Goal: Check status

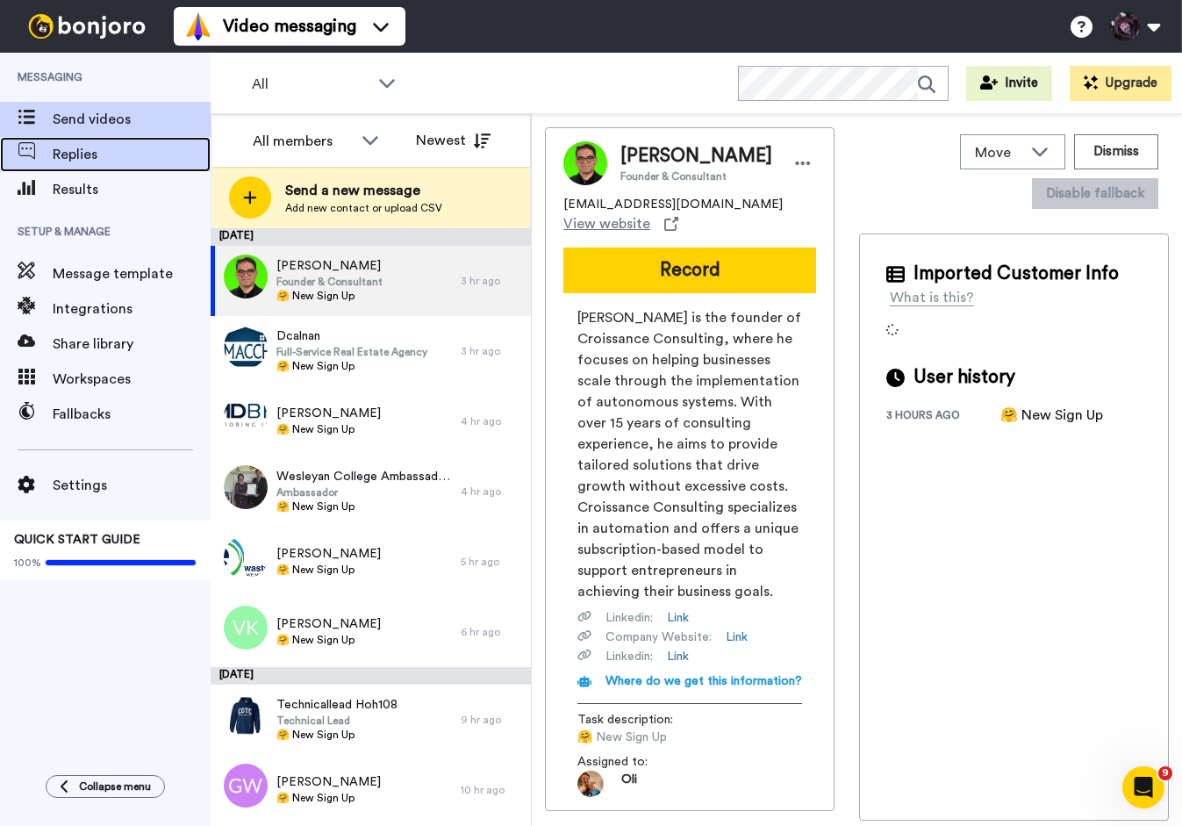
click at [88, 170] on div "Replies" at bounding box center [105, 154] width 211 height 35
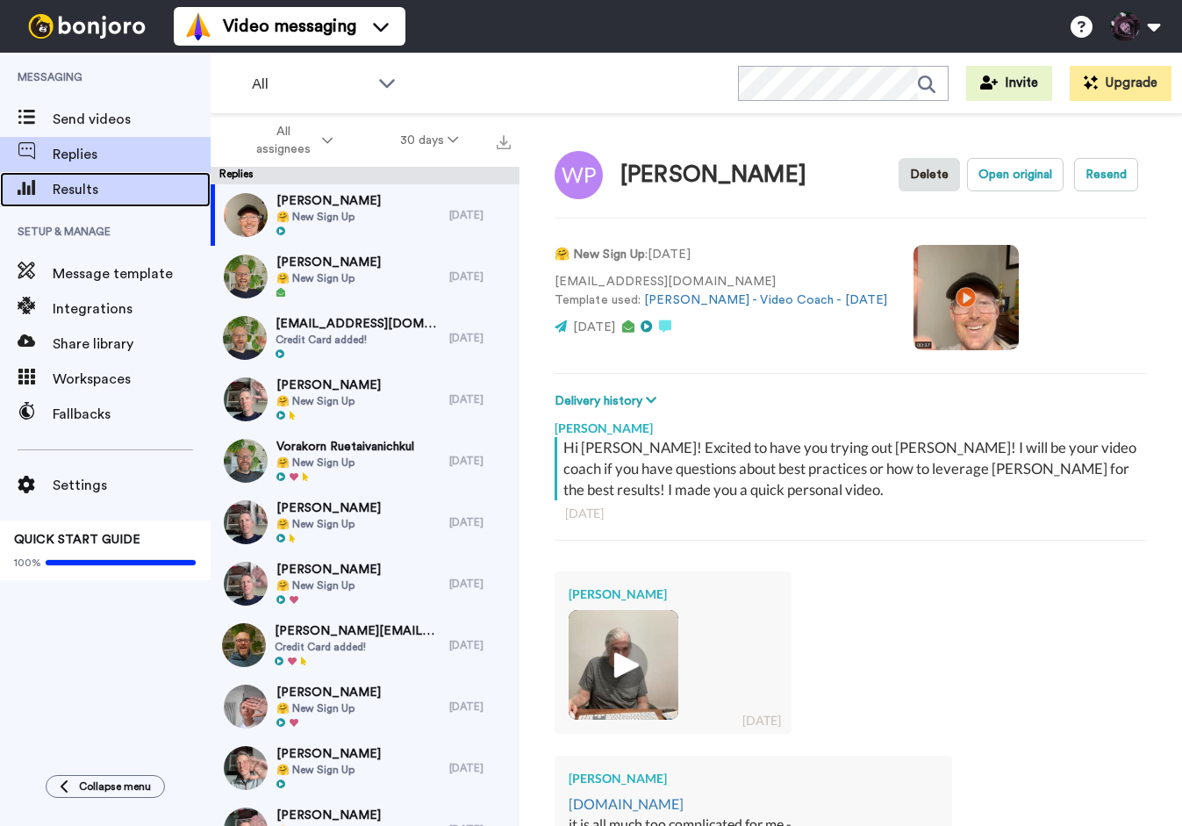
click at [125, 183] on span "Results" at bounding box center [132, 189] width 158 height 21
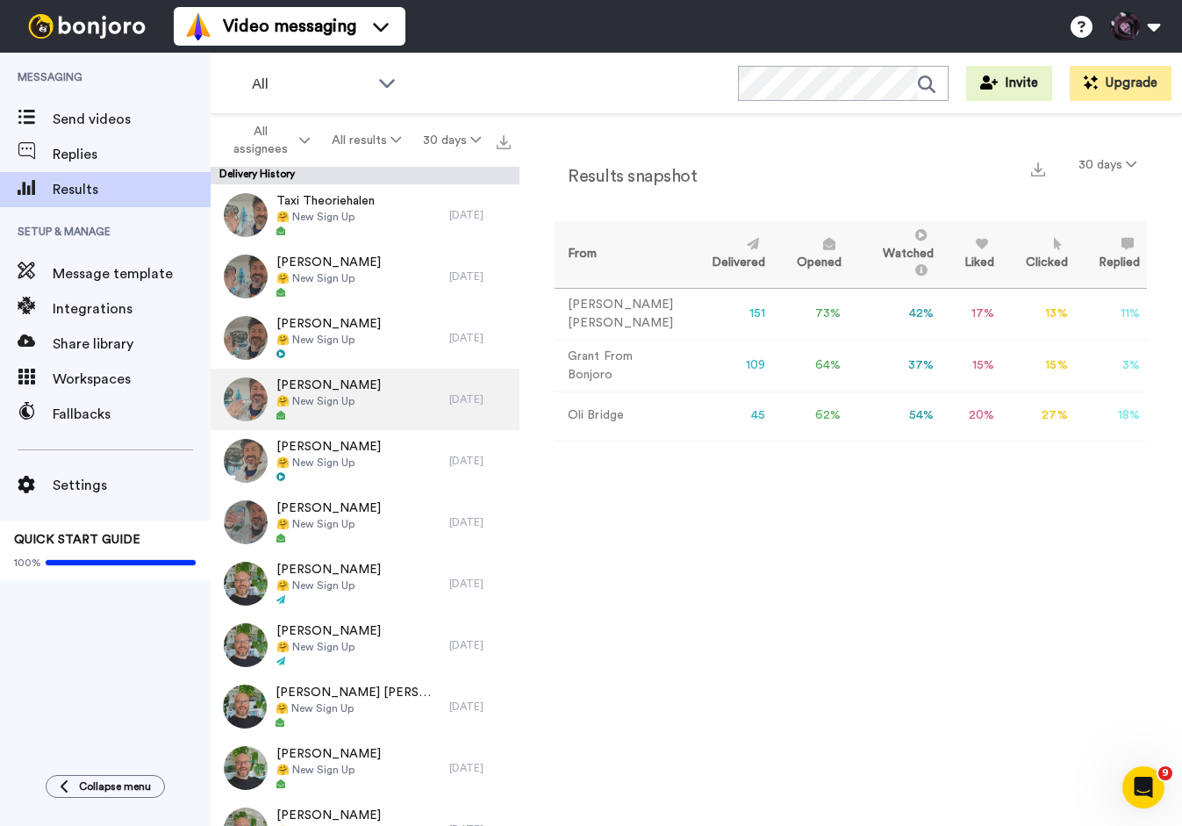
scroll to position [7876, 0]
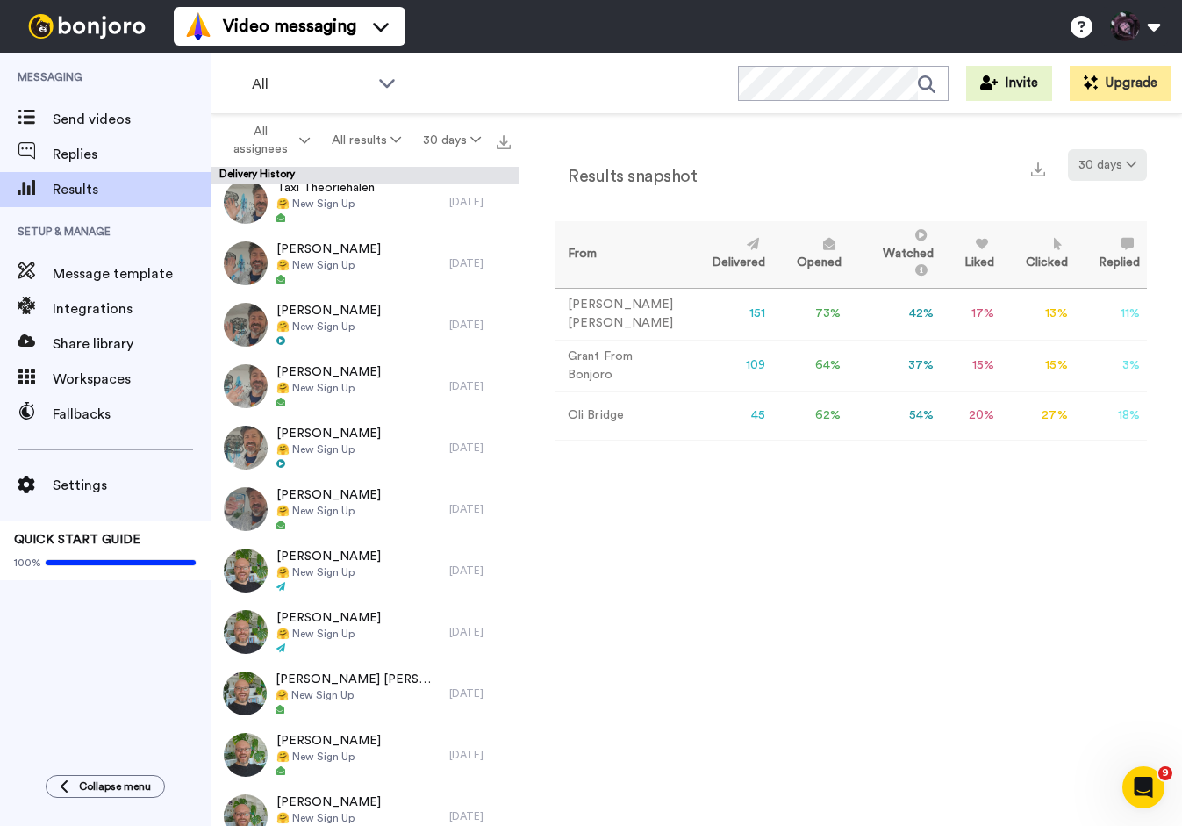
click at [1124, 162] on button "30 days" at bounding box center [1107, 165] width 79 height 32
click at [811, 140] on div "Results snapshot 30 days From Delivered Opened Watched Liked Clicked Replied Fa…" at bounding box center [850, 474] width 663 height 720
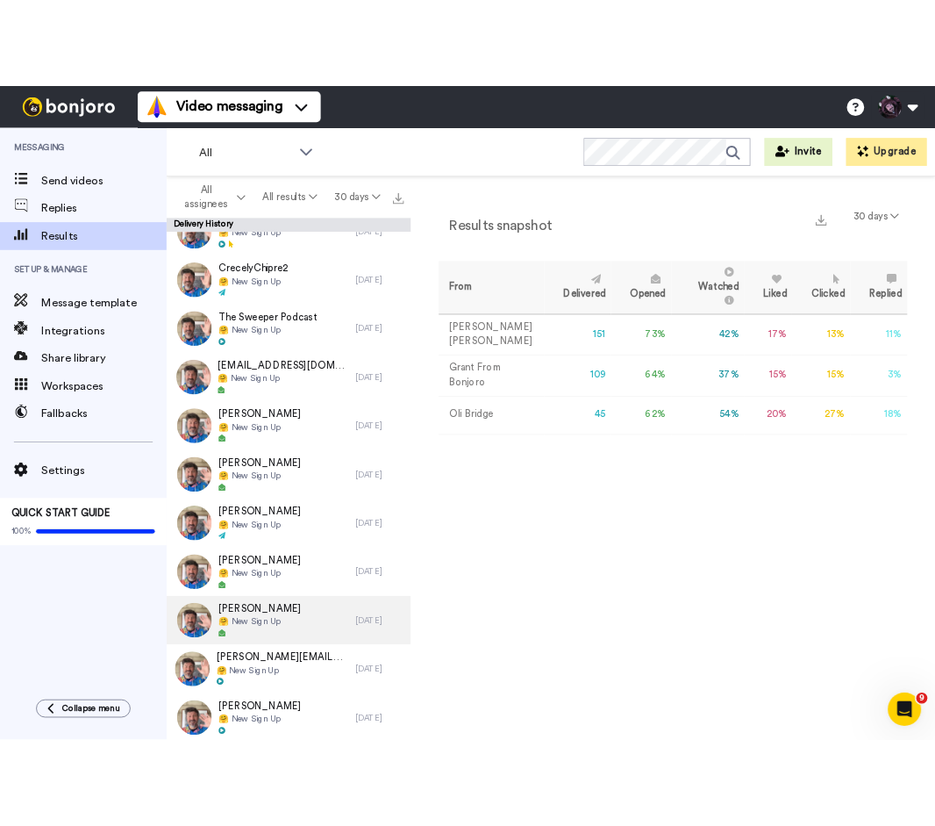
scroll to position [18083, 0]
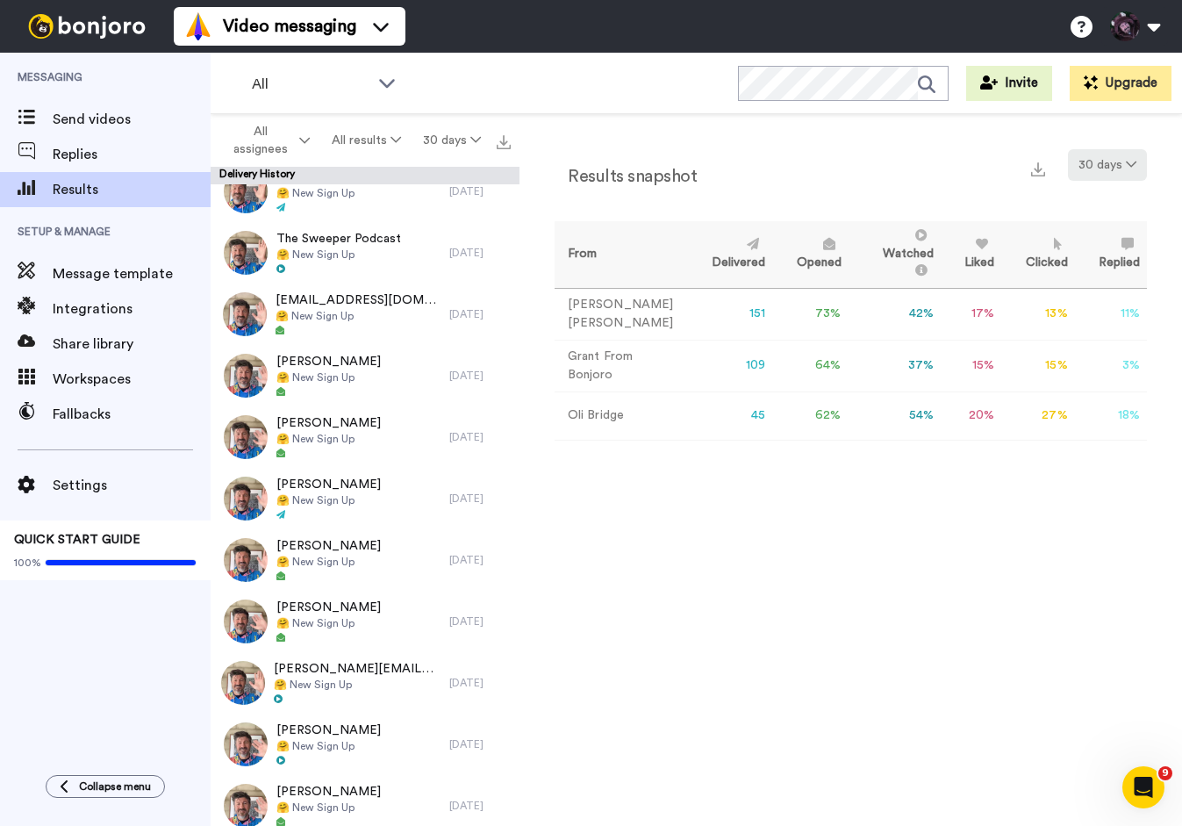
click at [1100, 168] on button "30 days" at bounding box center [1107, 165] width 79 height 32
click at [979, 153] on div "Results snapshot 30 days" at bounding box center [851, 172] width 592 height 46
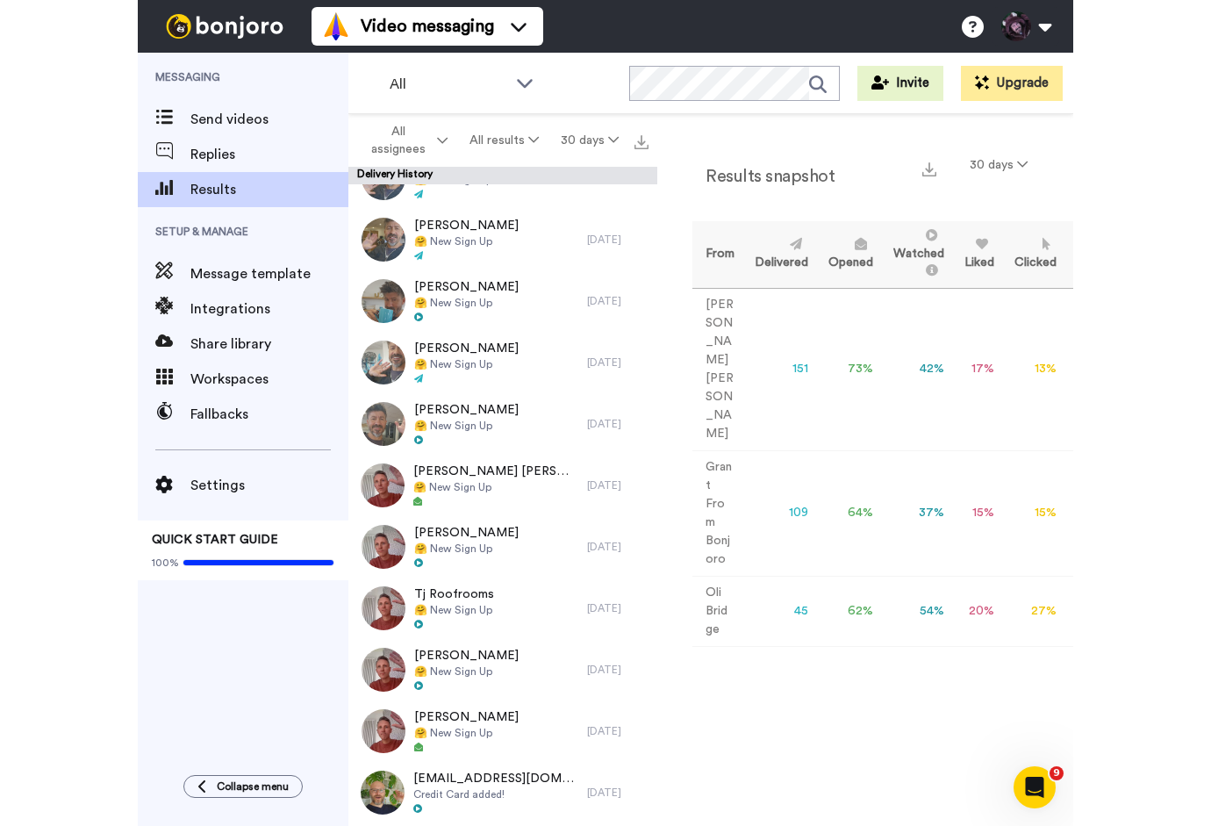
scroll to position [1512, 0]
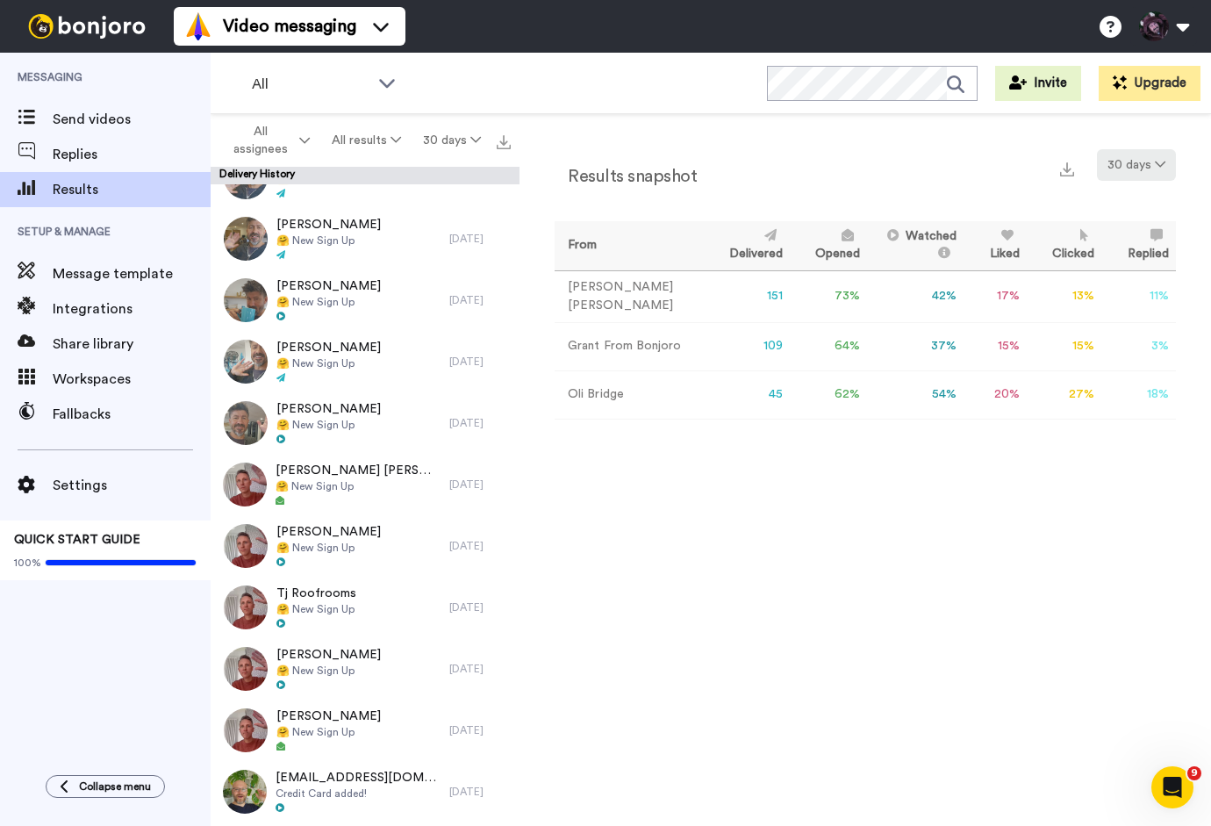
click at [1156, 158] on icon at bounding box center [1160, 164] width 11 height 12
click at [1125, 239] on span "60 days" at bounding box center [1113, 232] width 47 height 13
click at [1149, 167] on button "60 days" at bounding box center [1136, 165] width 80 height 32
click at [1124, 269] on span "90 days" at bounding box center [1113, 263] width 47 height 13
click at [1148, 163] on button "90 days" at bounding box center [1136, 165] width 79 height 32
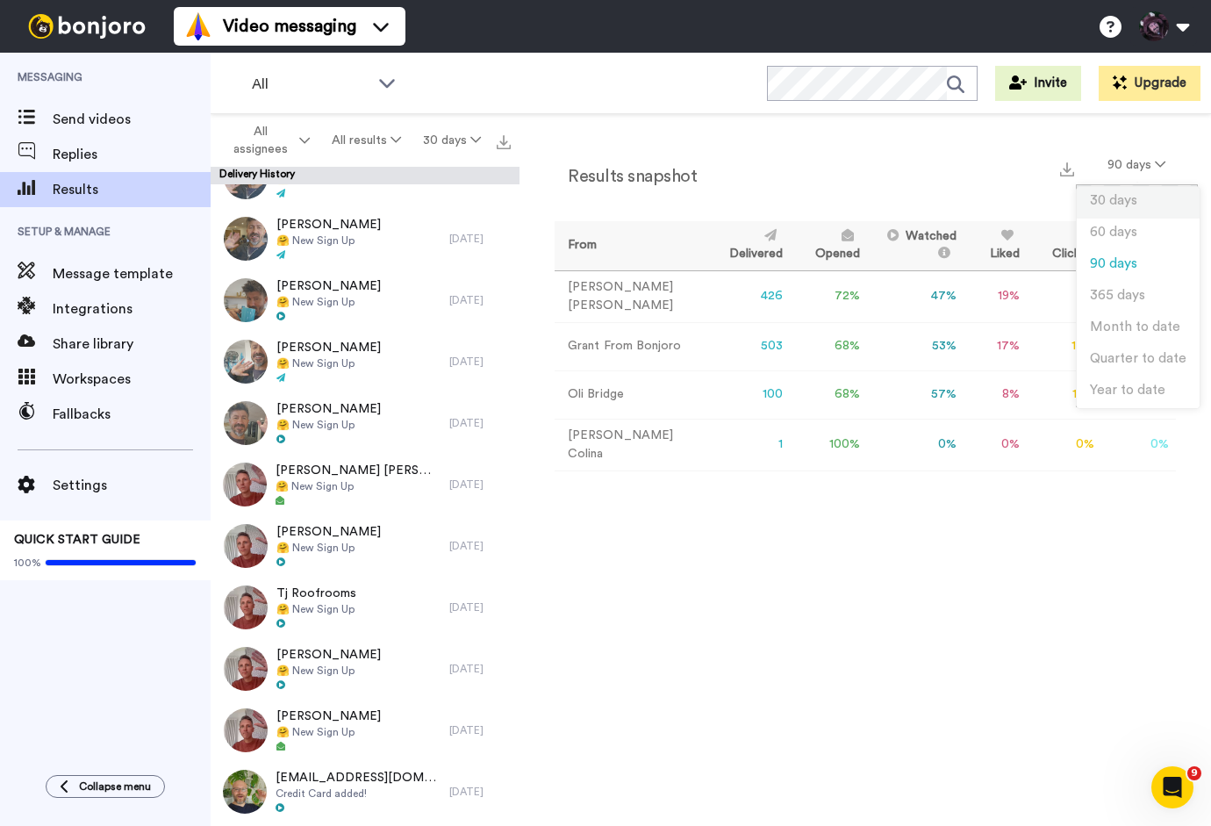
click at [1111, 197] on span "30 days" at bounding box center [1113, 200] width 47 height 13
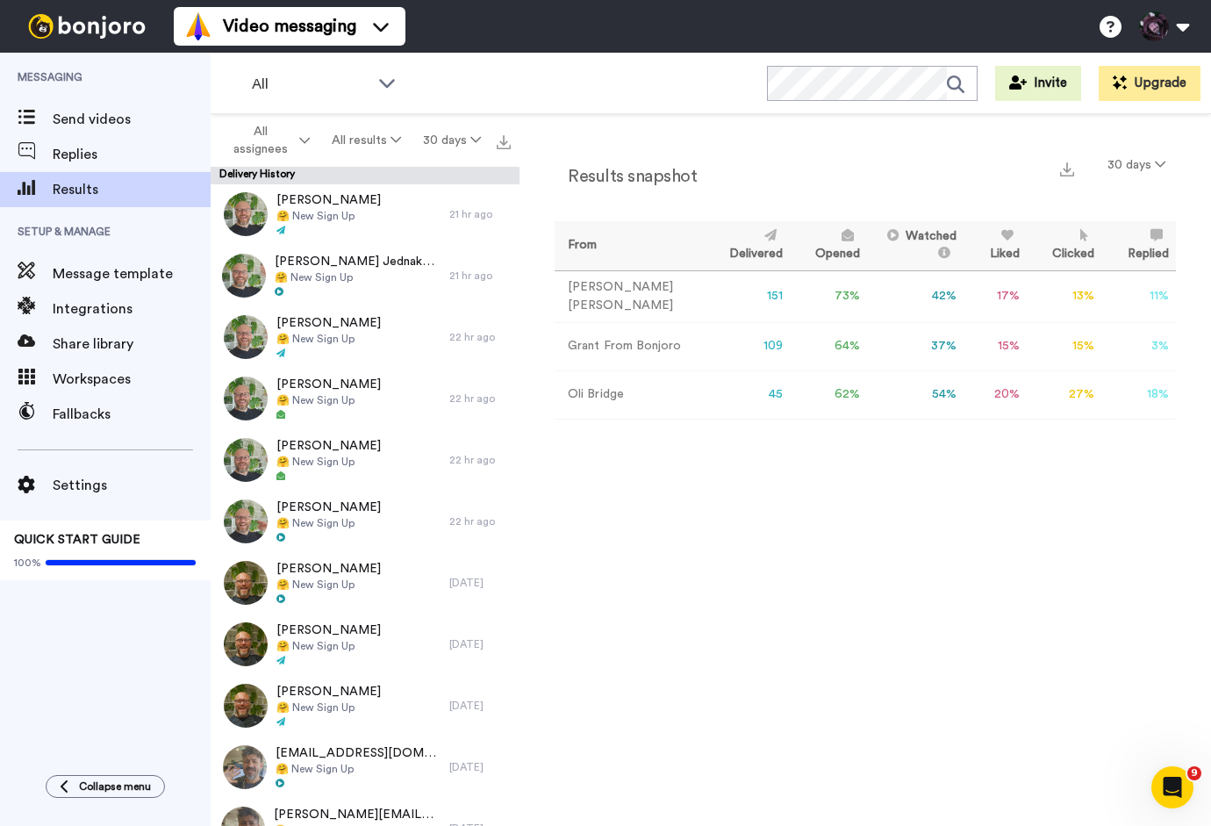
scroll to position [0, 0]
